Goal: Find specific page/section: Find specific page/section

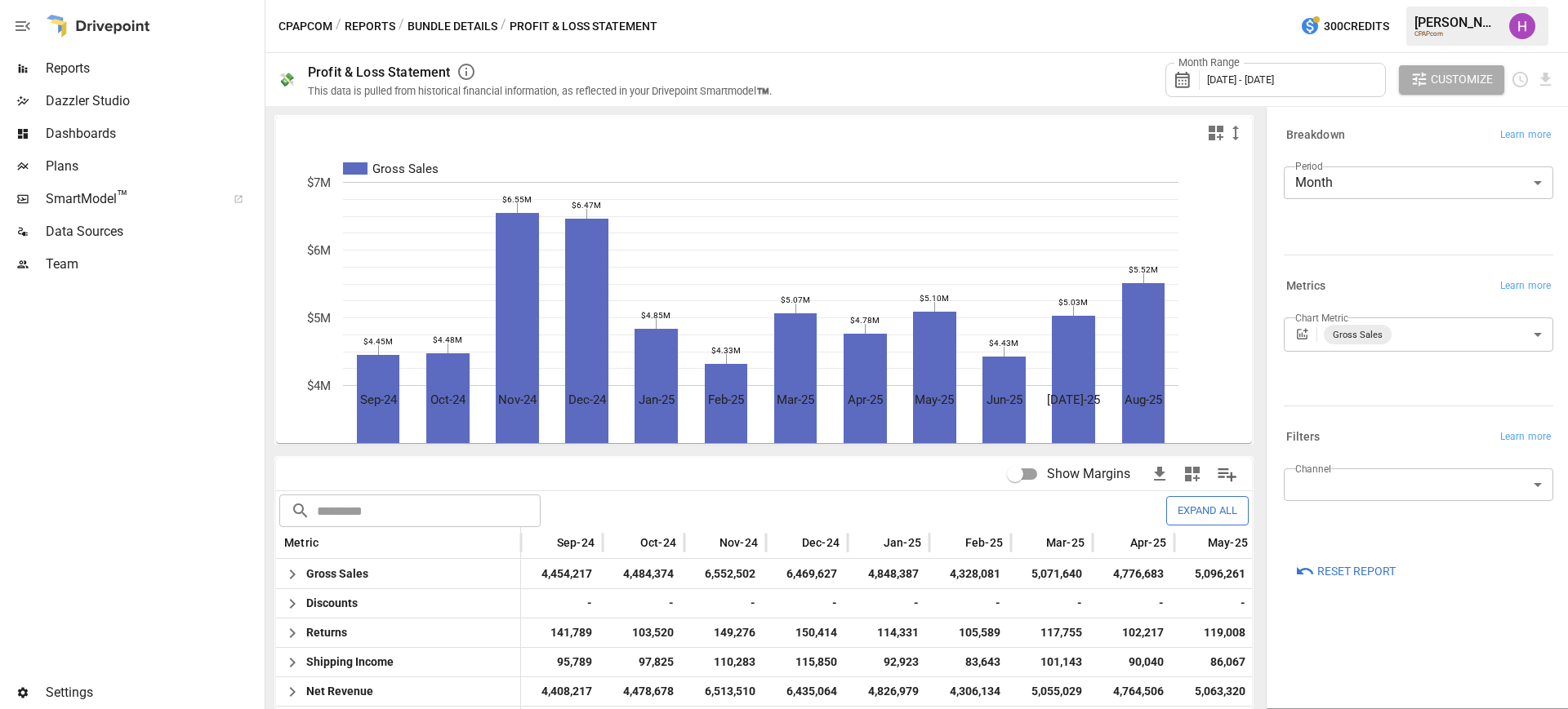
click at [62, 64] on span "Reports" at bounding box center [153, 69] width 215 height 20
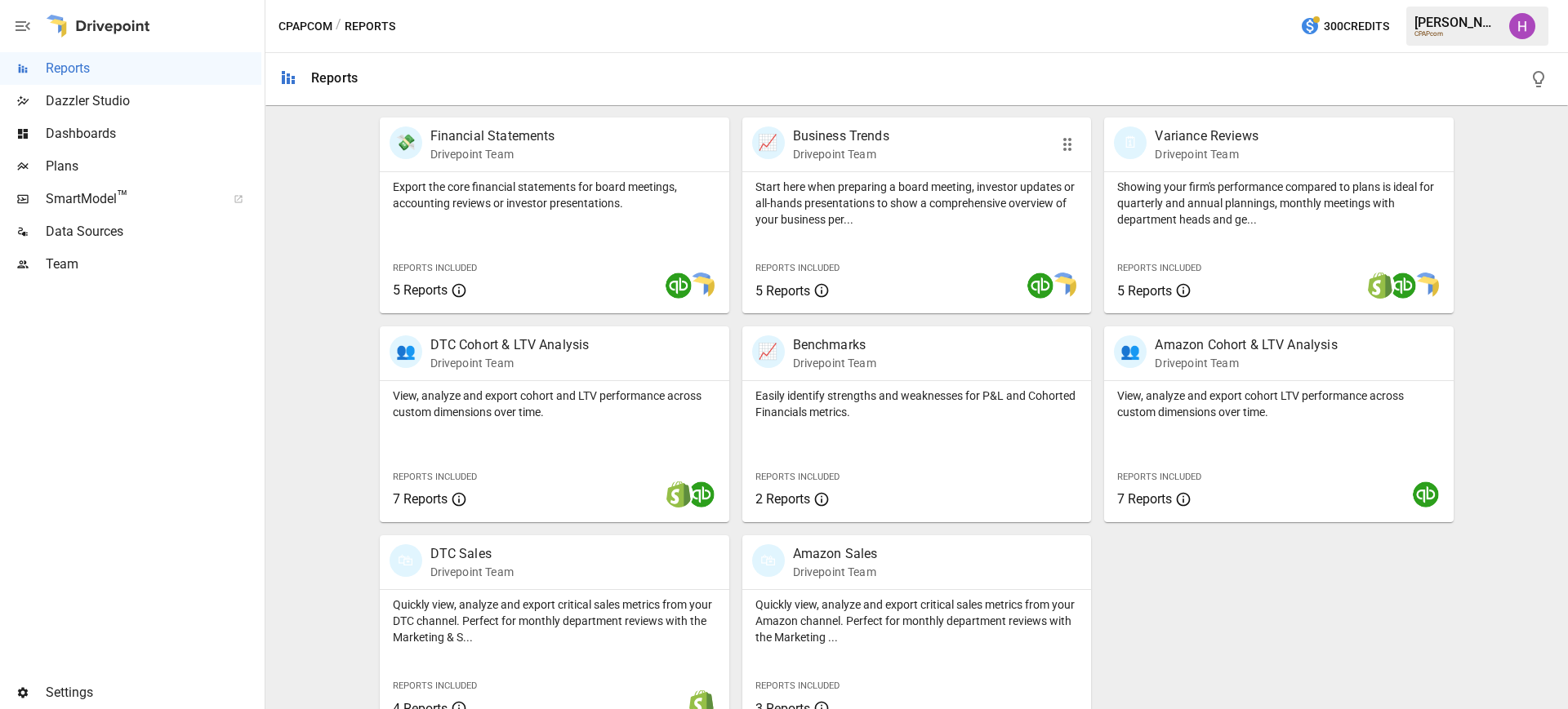
scroll to position [347, 0]
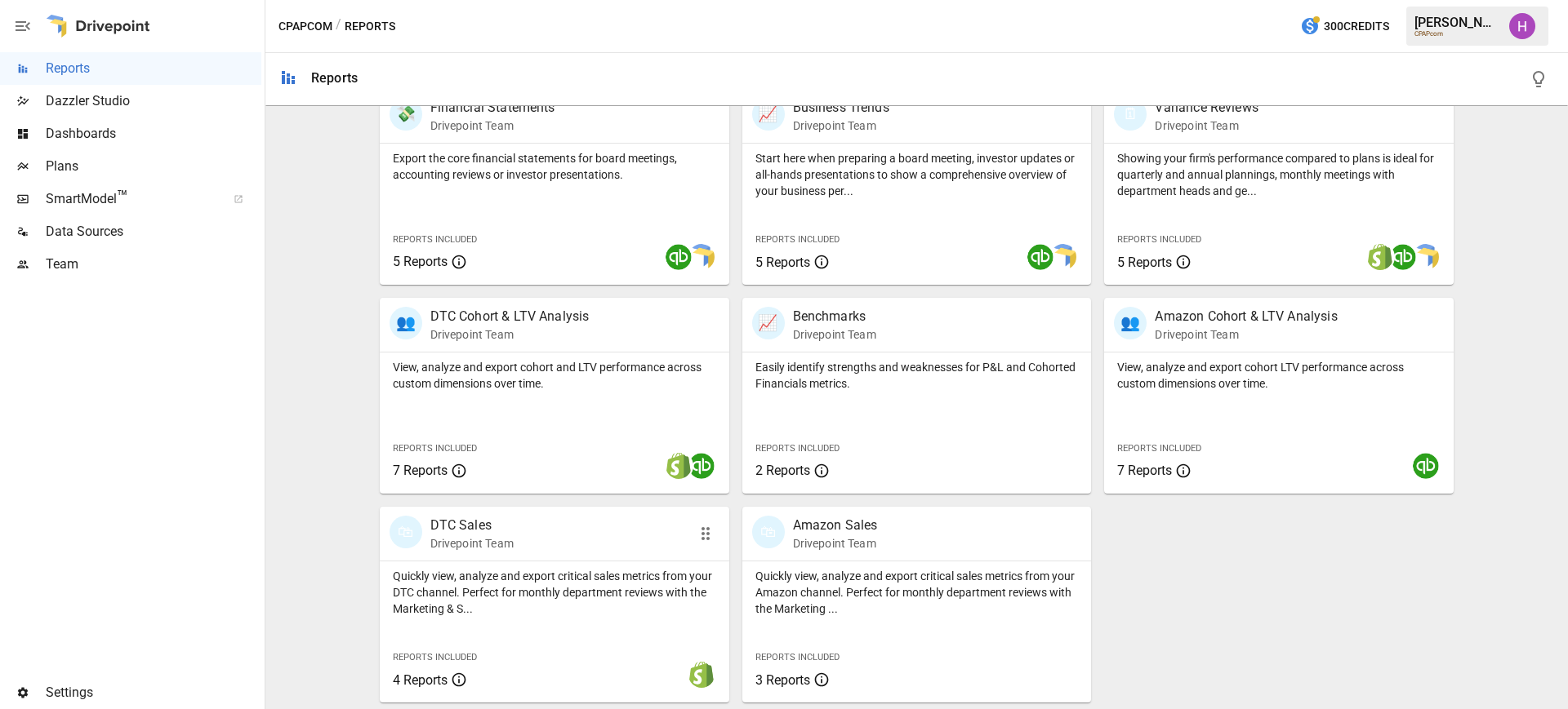
click at [523, 533] on div "🛍 DTC Sales Drivepoint Team" at bounding box center [526, 534] width 275 height 36
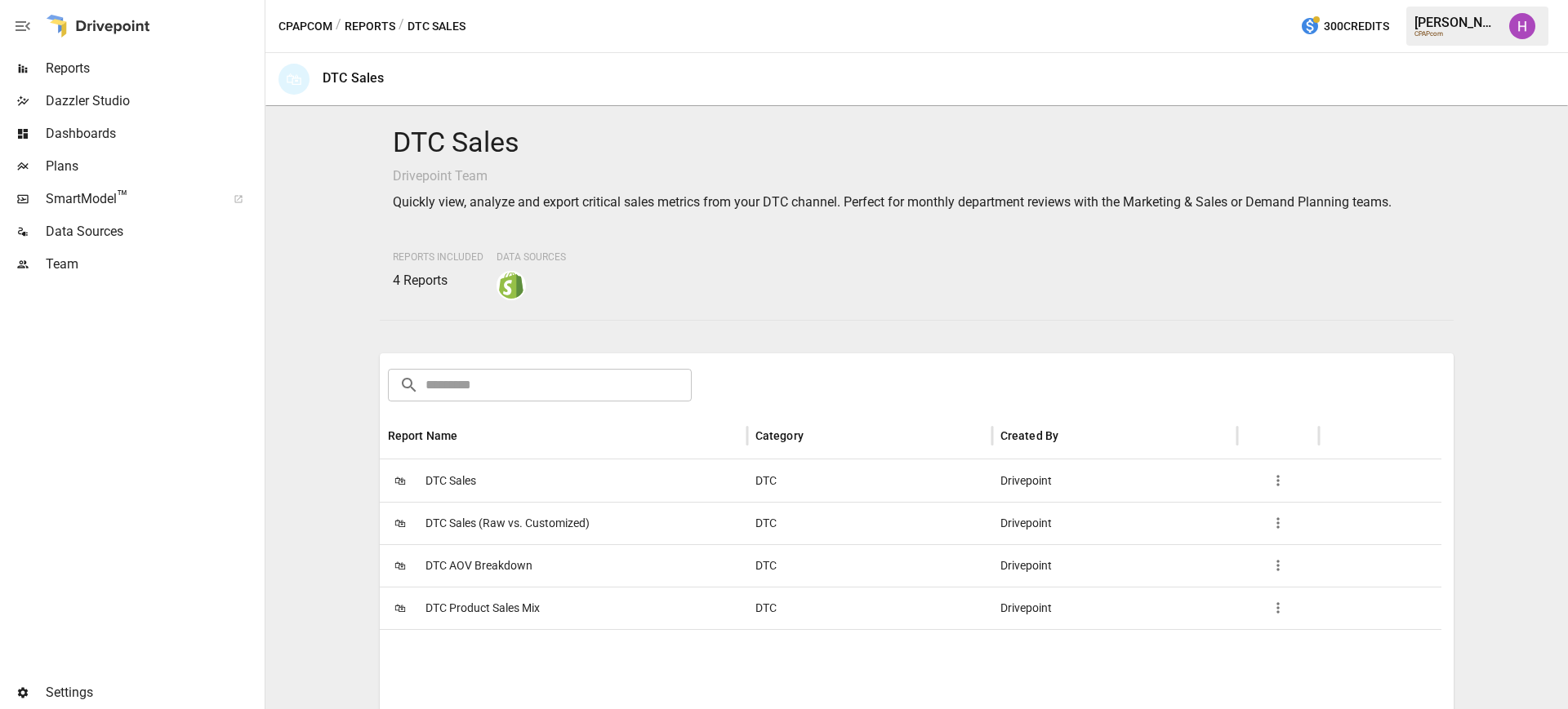
click at [382, 22] on button "Reports" at bounding box center [369, 26] width 51 height 21
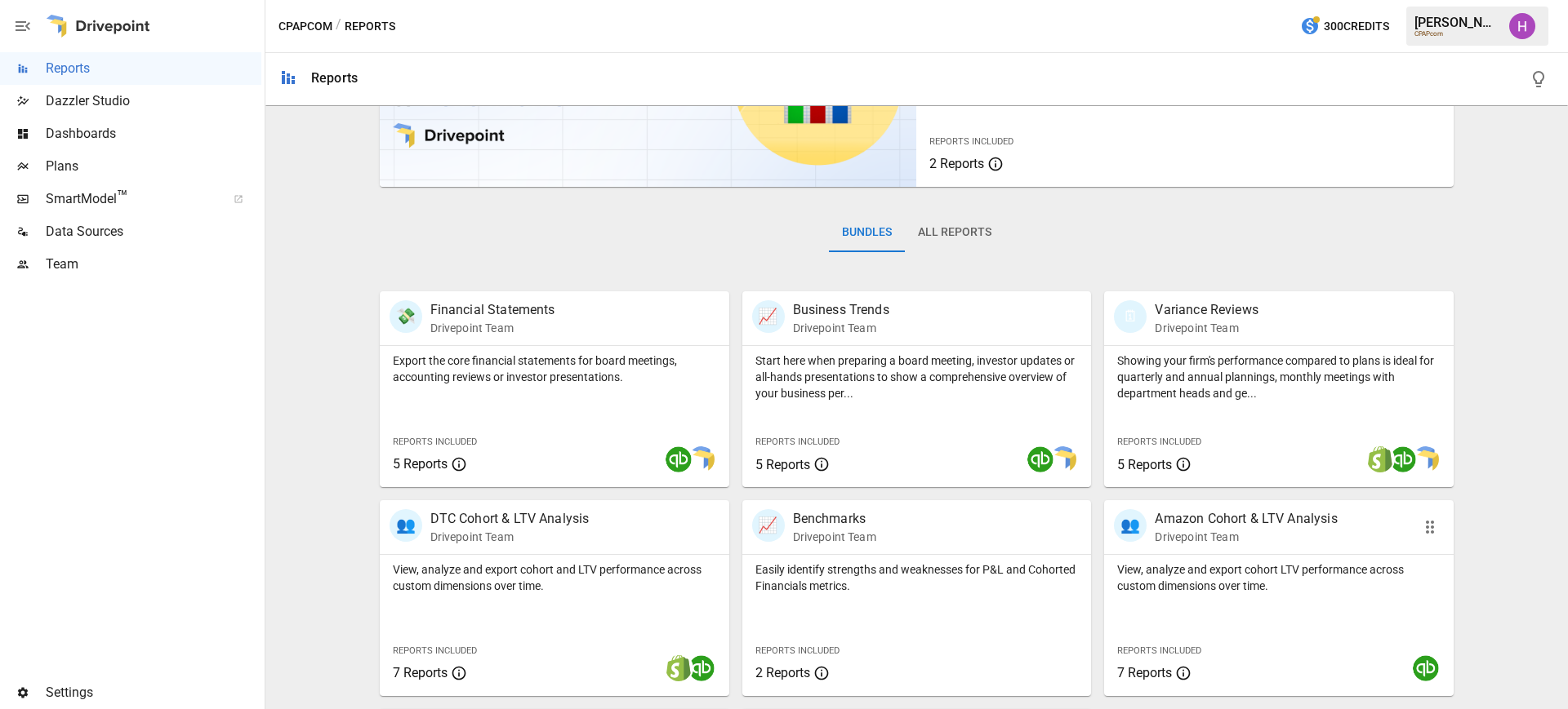
scroll to position [143, 0]
click at [1195, 333] on p "Drivepoint Team" at bounding box center [1207, 330] width 103 height 16
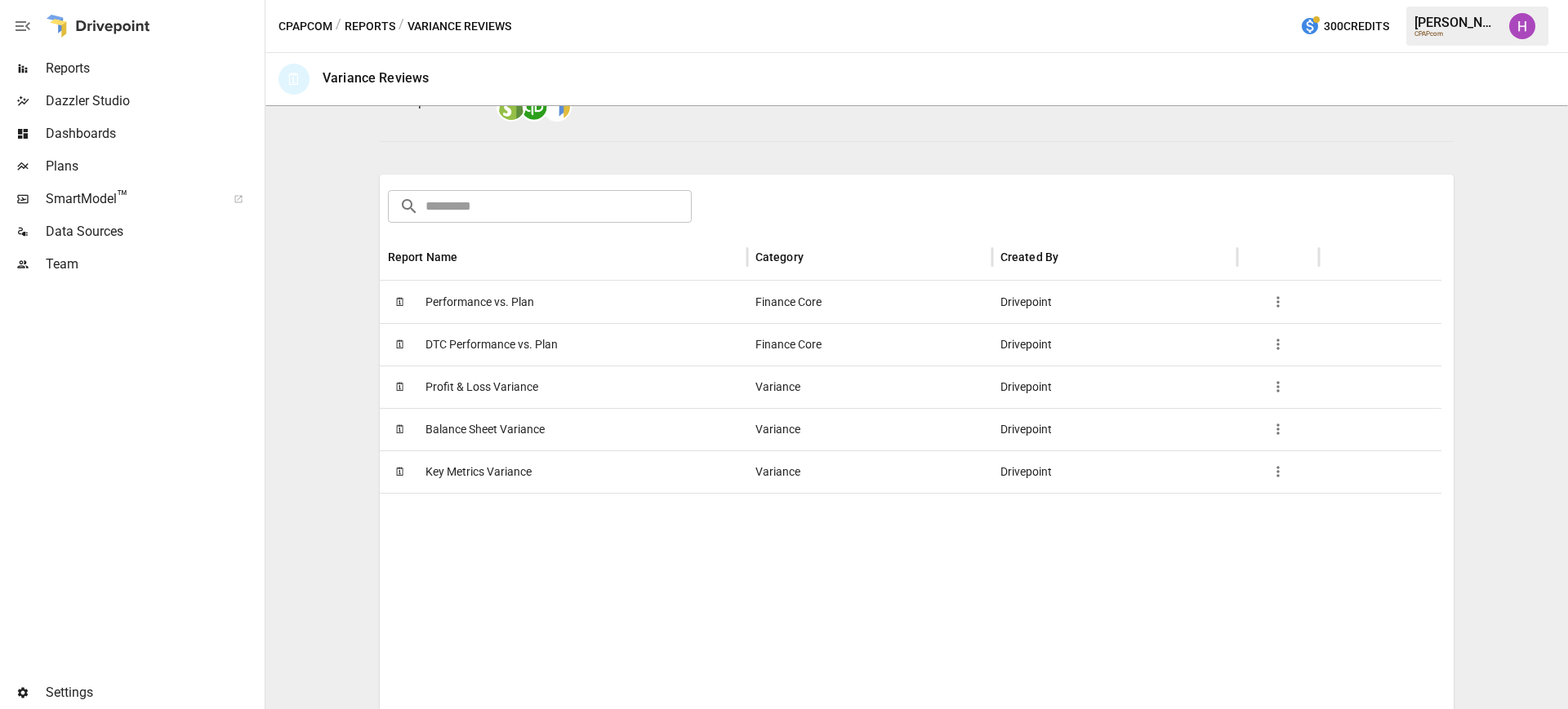
scroll to position [205, 0]
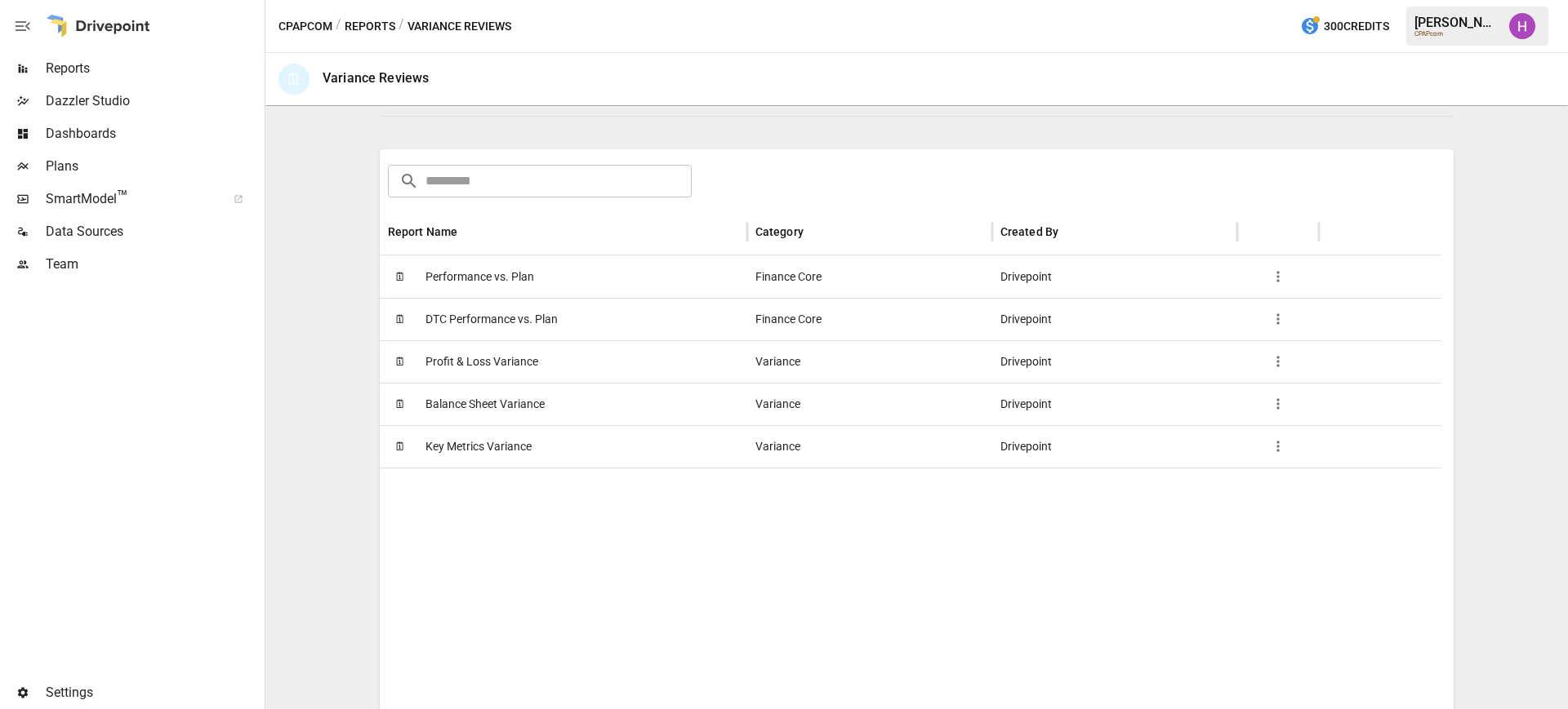
click at [505, 461] on span "Key Metrics Variance" at bounding box center [478, 447] width 106 height 42
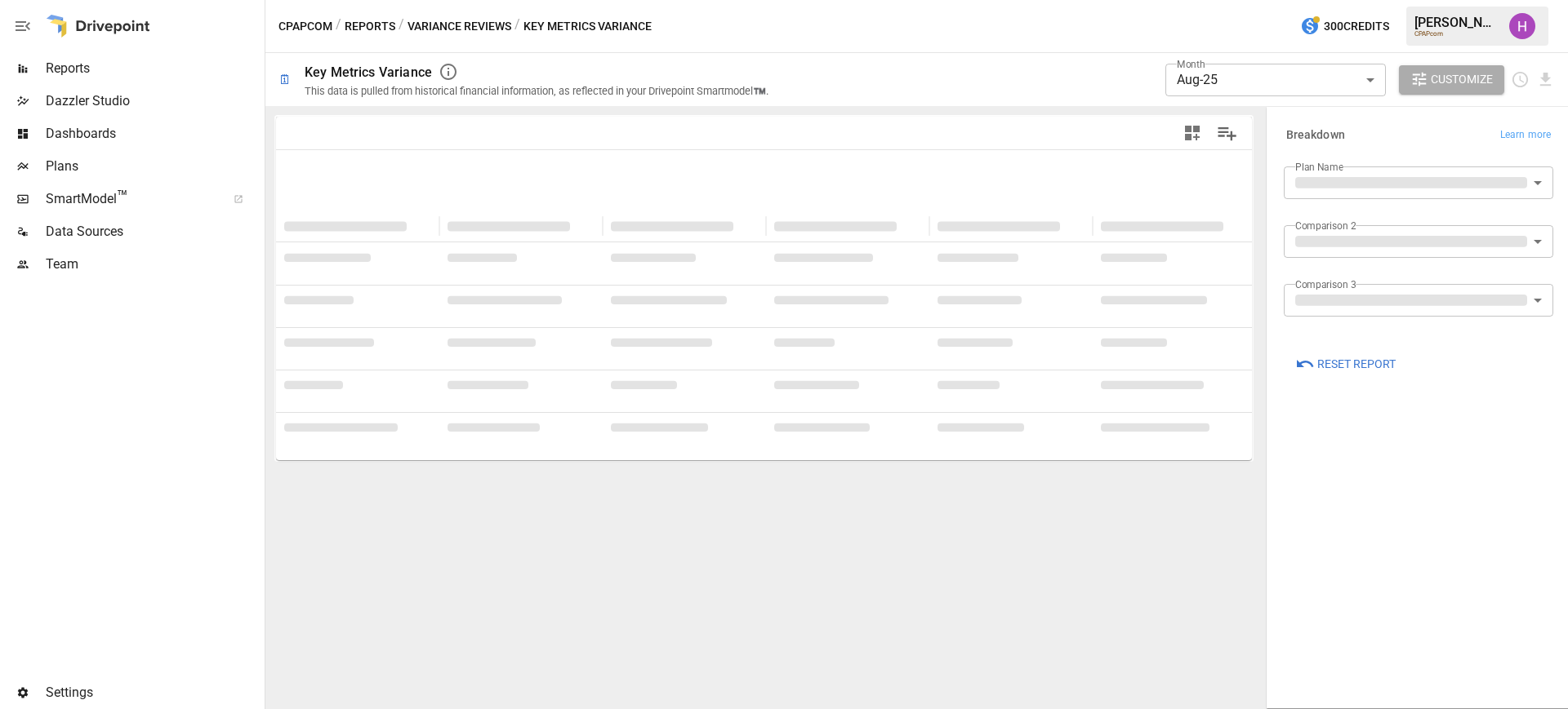
type input "**********"
click at [371, 25] on button "Reports" at bounding box center [369, 26] width 51 height 21
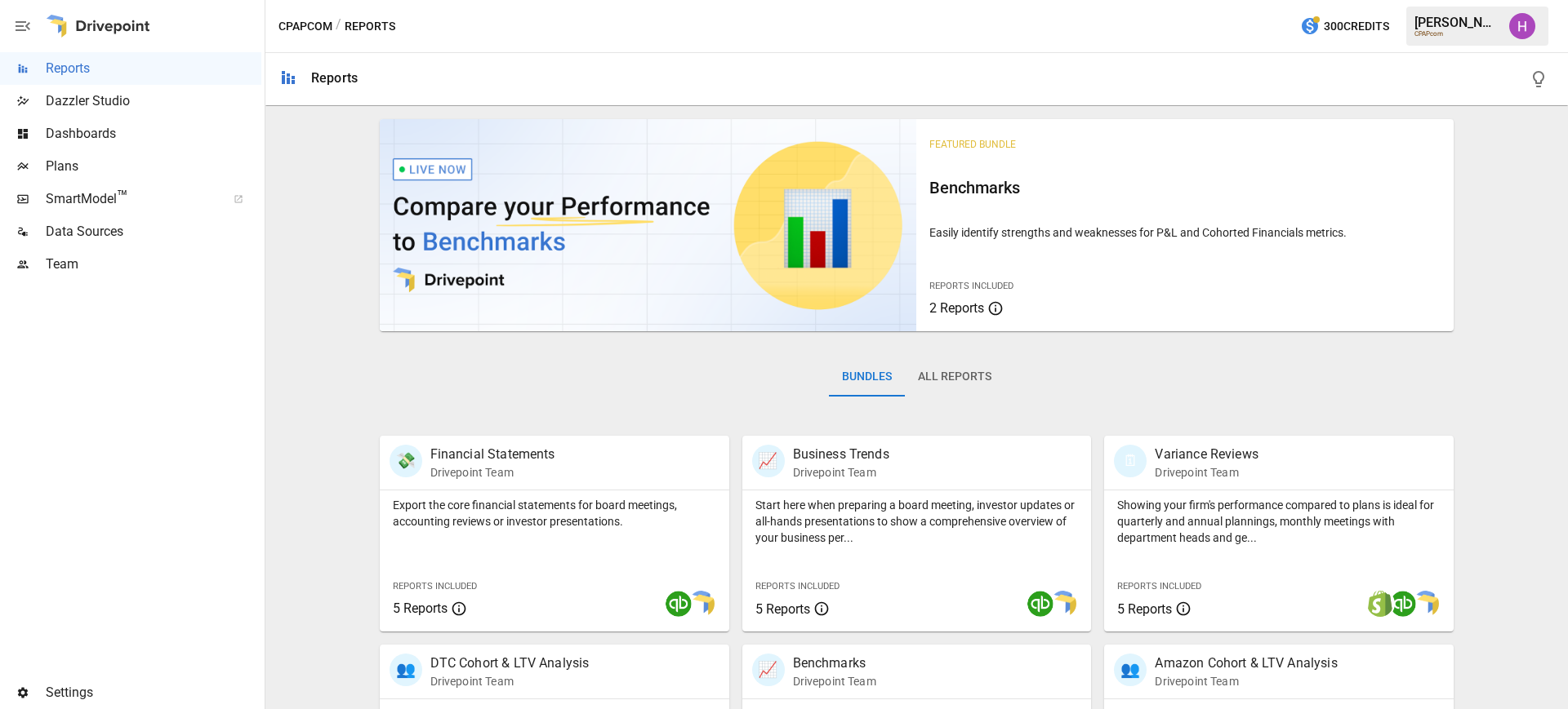
click at [61, 191] on span "SmartModel ™" at bounding box center [130, 200] width 170 height 20
